Goal: Task Accomplishment & Management: Manage account settings

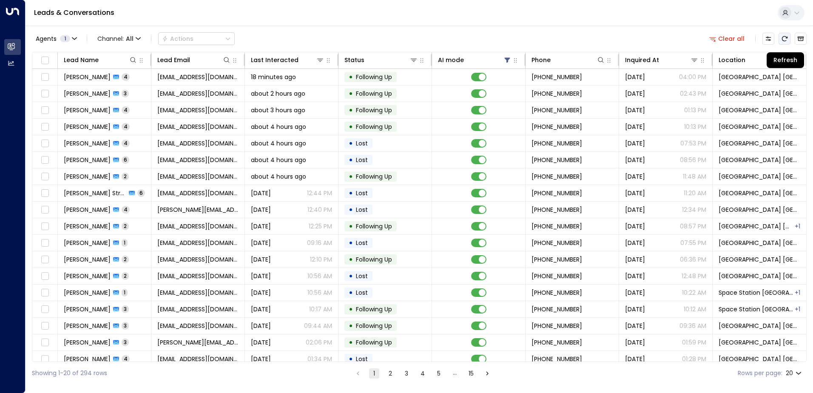
click at [787, 39] on icon "Refresh" at bounding box center [784, 38] width 7 height 7
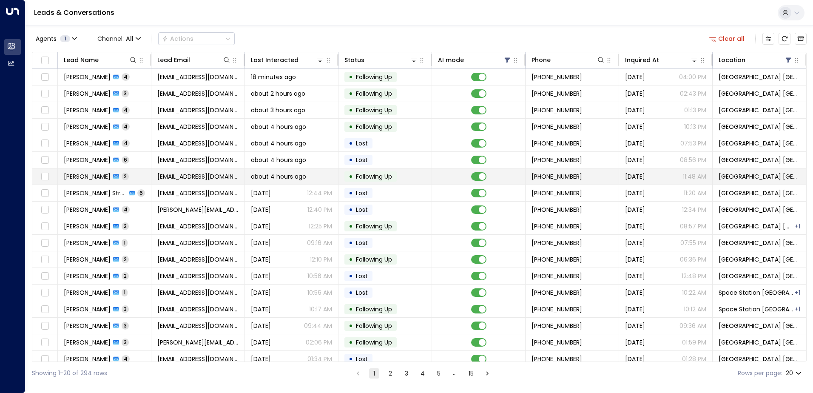
click at [214, 175] on span "[EMAIL_ADDRESS][DOMAIN_NAME]" at bounding box center [197, 176] width 81 height 9
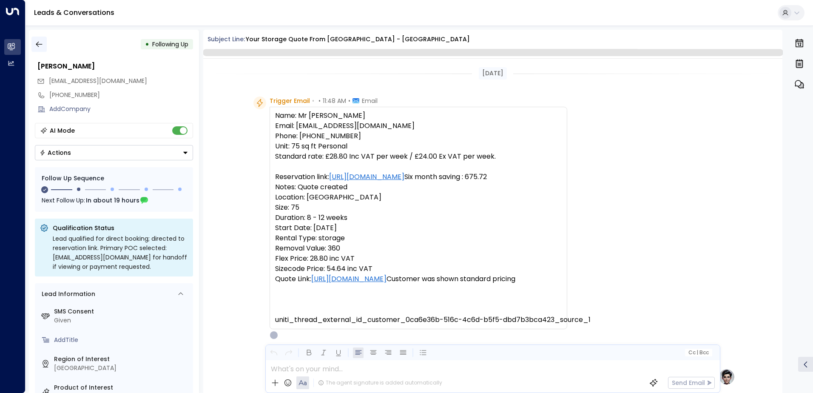
scroll to position [578, 0]
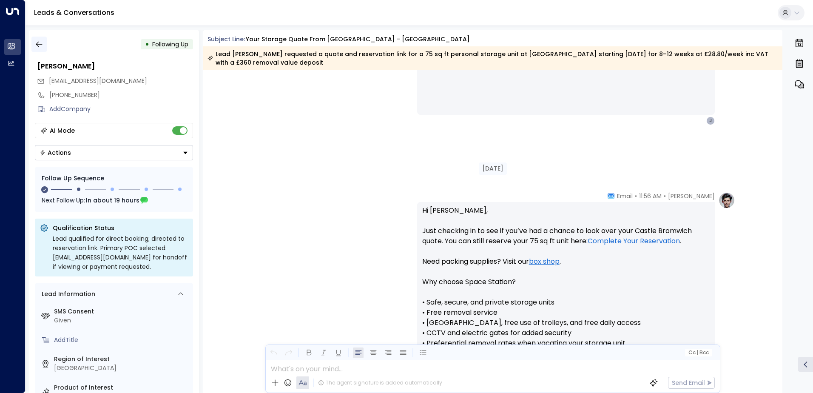
click at [43, 41] on button "button" at bounding box center [38, 44] width 15 height 15
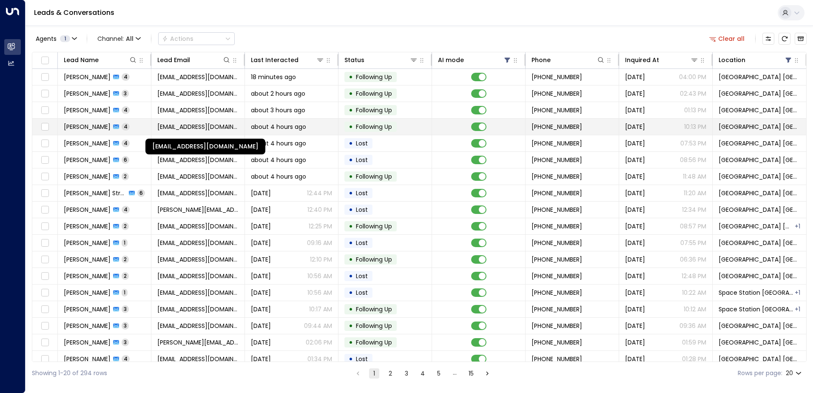
click at [161, 127] on span "[EMAIL_ADDRESS][DOMAIN_NAME]" at bounding box center [197, 126] width 81 height 9
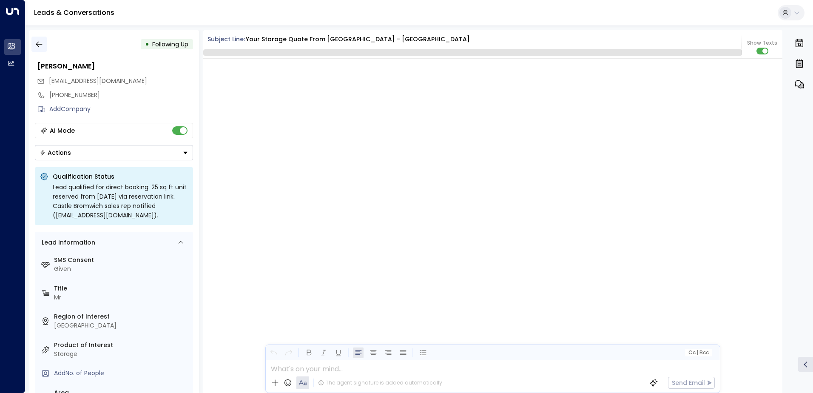
scroll to position [1768, 0]
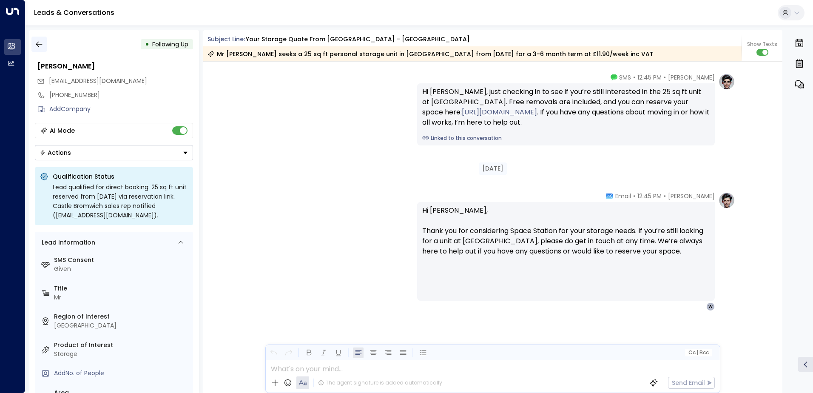
click at [42, 46] on icon "button" at bounding box center [39, 44] width 9 height 9
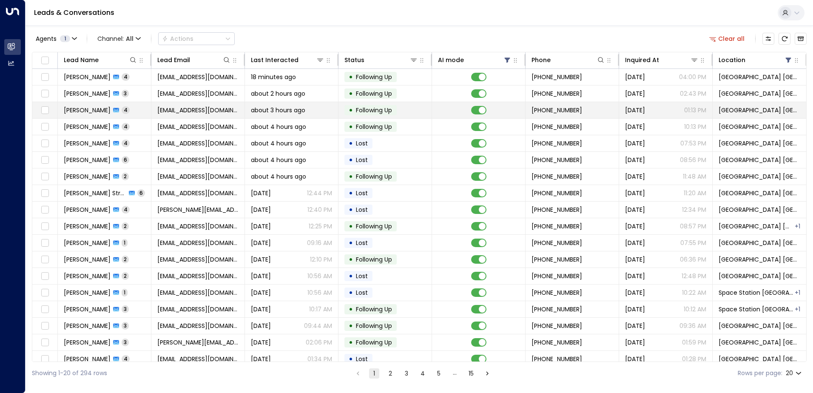
click at [176, 105] on td "[EMAIL_ADDRESS][DOMAIN_NAME]" at bounding box center [198, 110] width 94 height 16
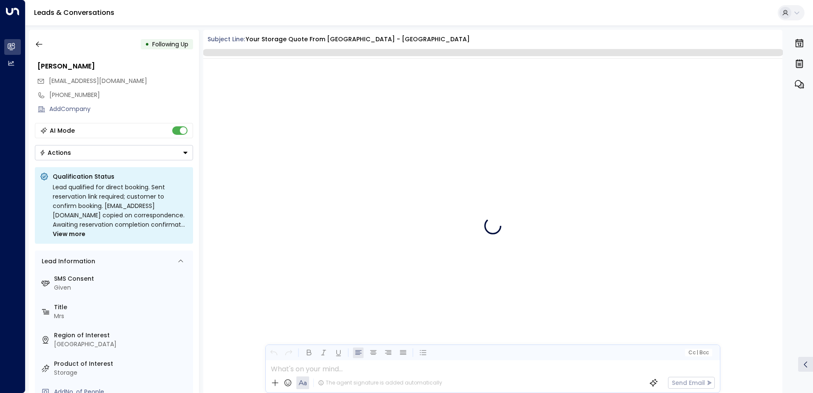
scroll to position [1738, 0]
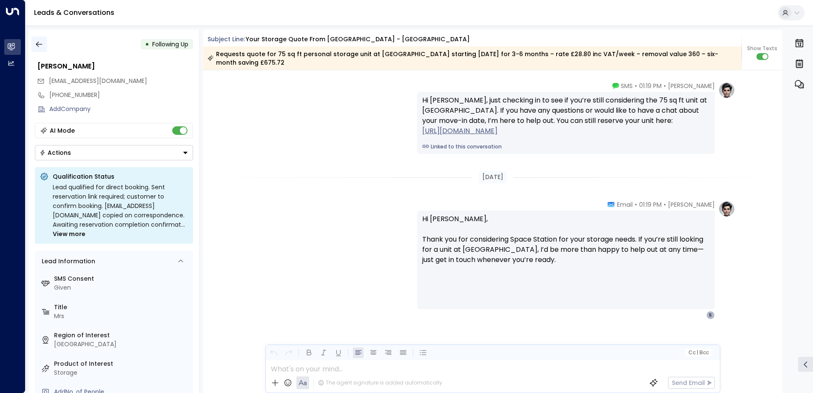
click at [40, 44] on icon "button" at bounding box center [39, 44] width 9 height 9
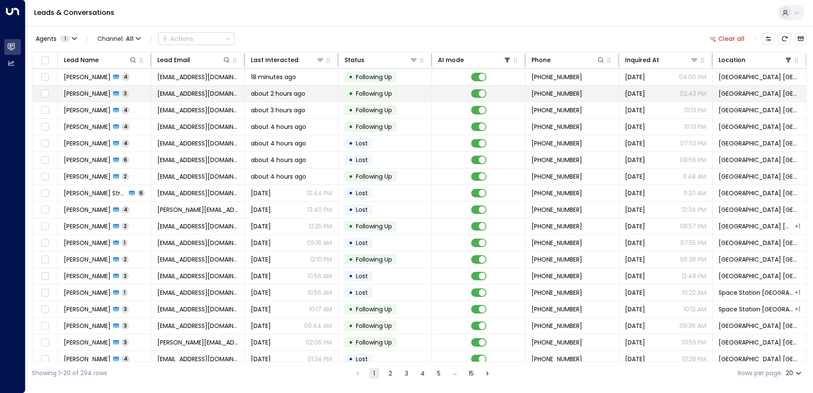
click at [180, 95] on span "[EMAIL_ADDRESS][DOMAIN_NAME]" at bounding box center [197, 93] width 81 height 9
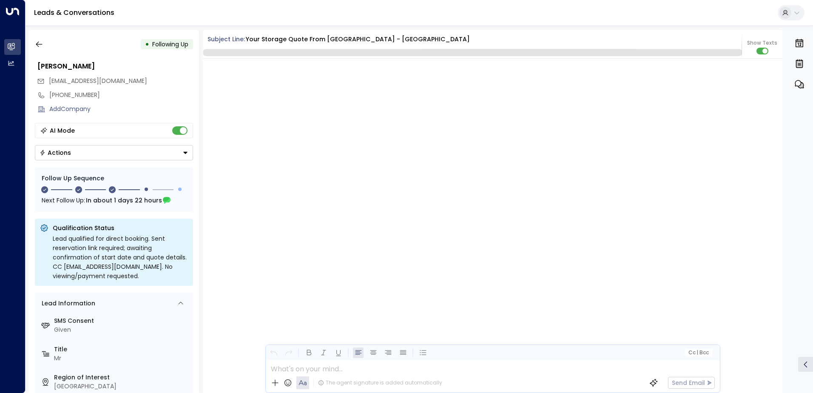
scroll to position [1008, 0]
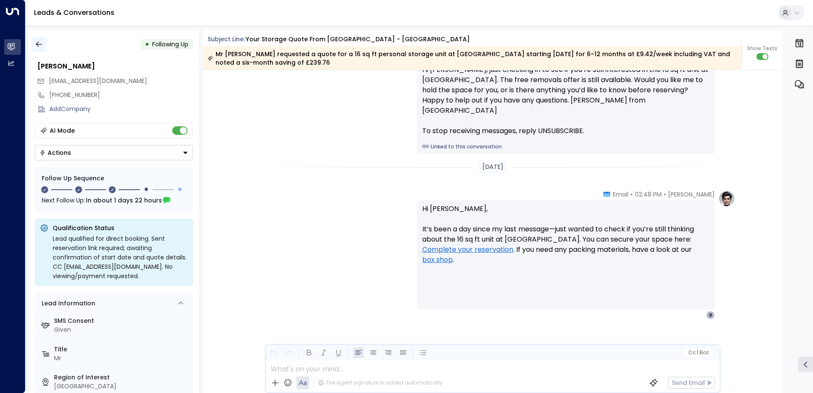
click at [45, 48] on button "button" at bounding box center [38, 44] width 15 height 15
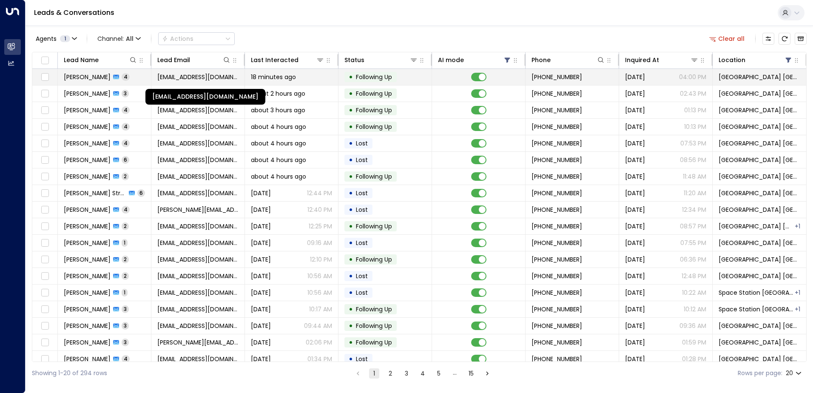
click at [190, 74] on span "[EMAIL_ADDRESS][DOMAIN_NAME]" at bounding box center [197, 77] width 81 height 9
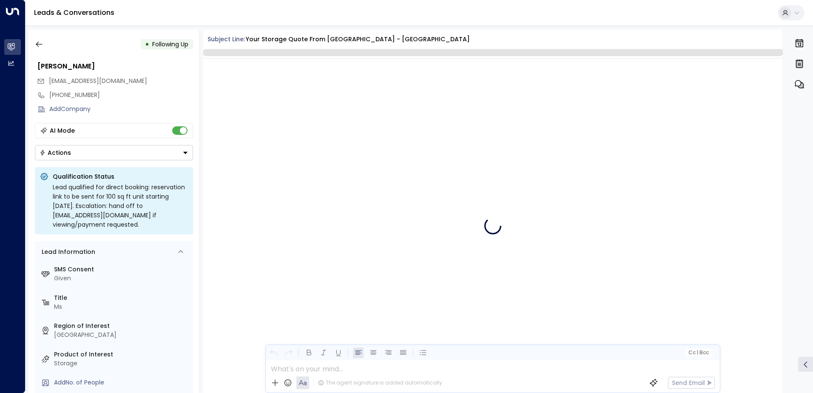
scroll to position [1336, 0]
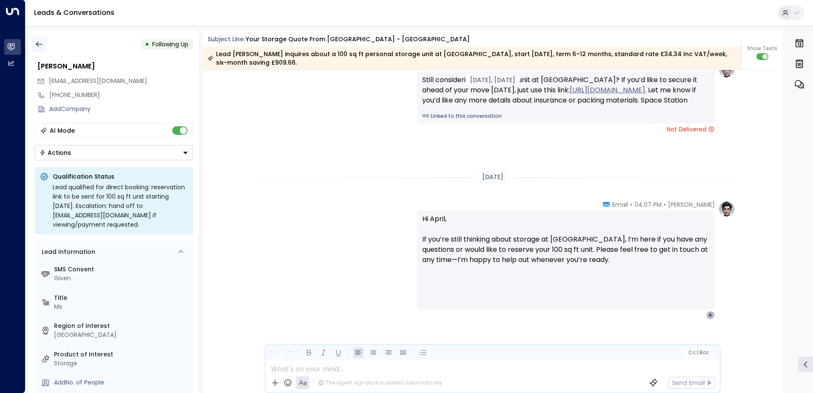
click at [38, 43] on icon "button" at bounding box center [39, 44] width 9 height 9
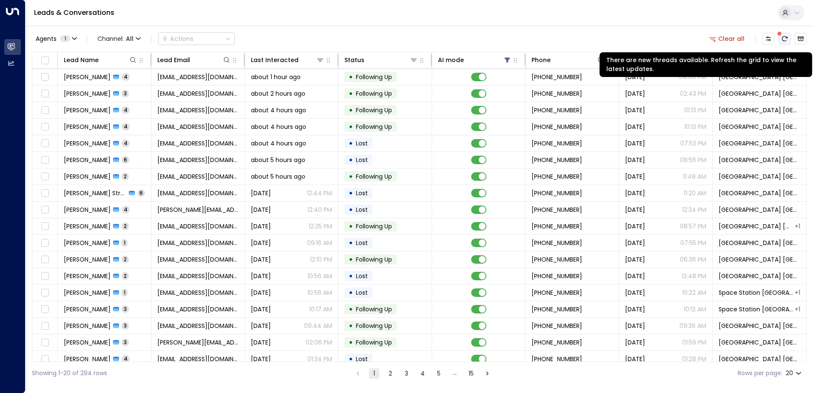
click at [785, 39] on icon "There are new threads available. Refresh the grid to view the latest updates." at bounding box center [784, 38] width 7 height 7
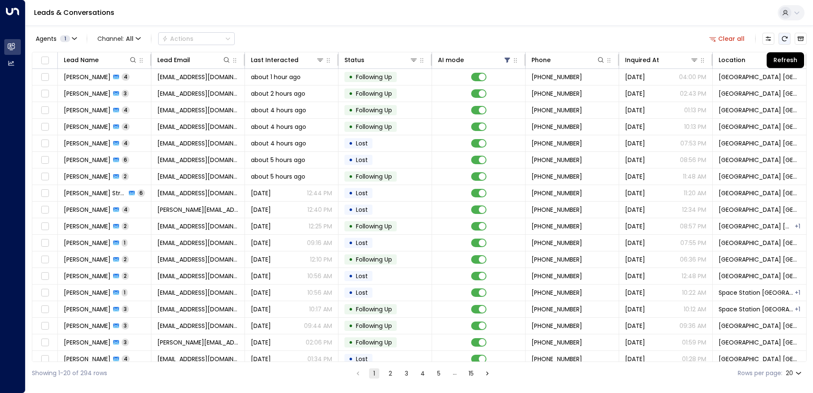
click at [783, 41] on icon "Refresh" at bounding box center [784, 38] width 7 height 7
